Goal: Task Accomplishment & Management: Manage account settings

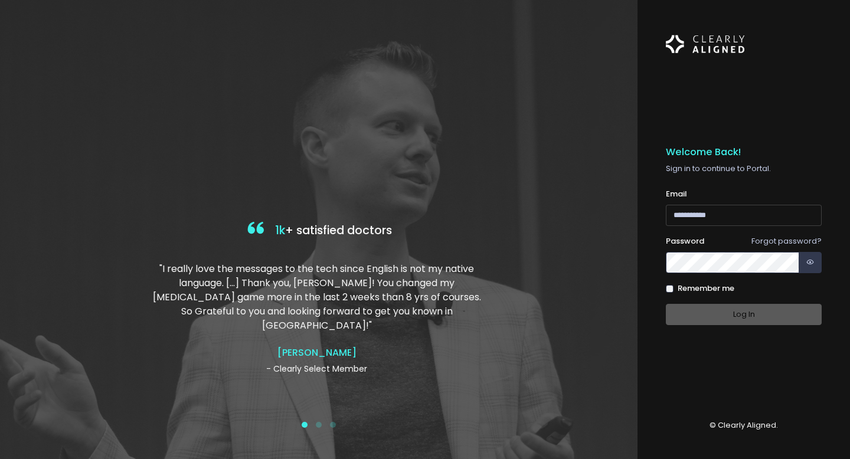
type input "**********"
click at [745, 325] on div "Log In" at bounding box center [744, 315] width 156 height 22
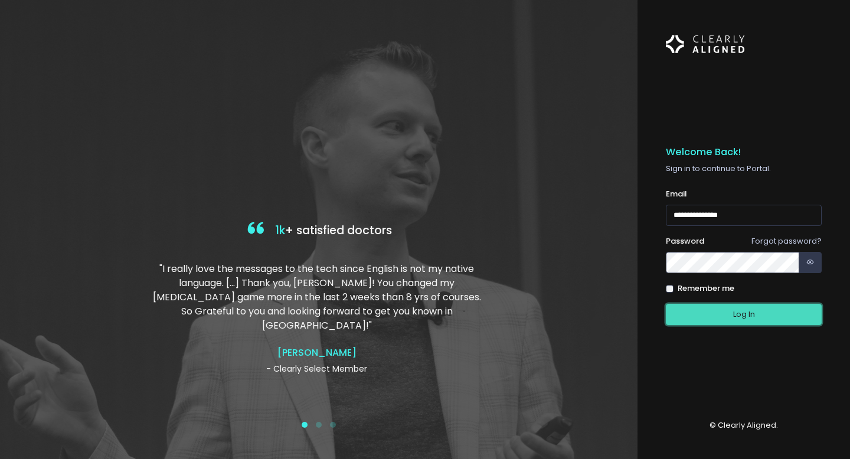
click at [747, 317] on button "Log In" at bounding box center [744, 315] width 156 height 22
